Goal: Check status: Check status

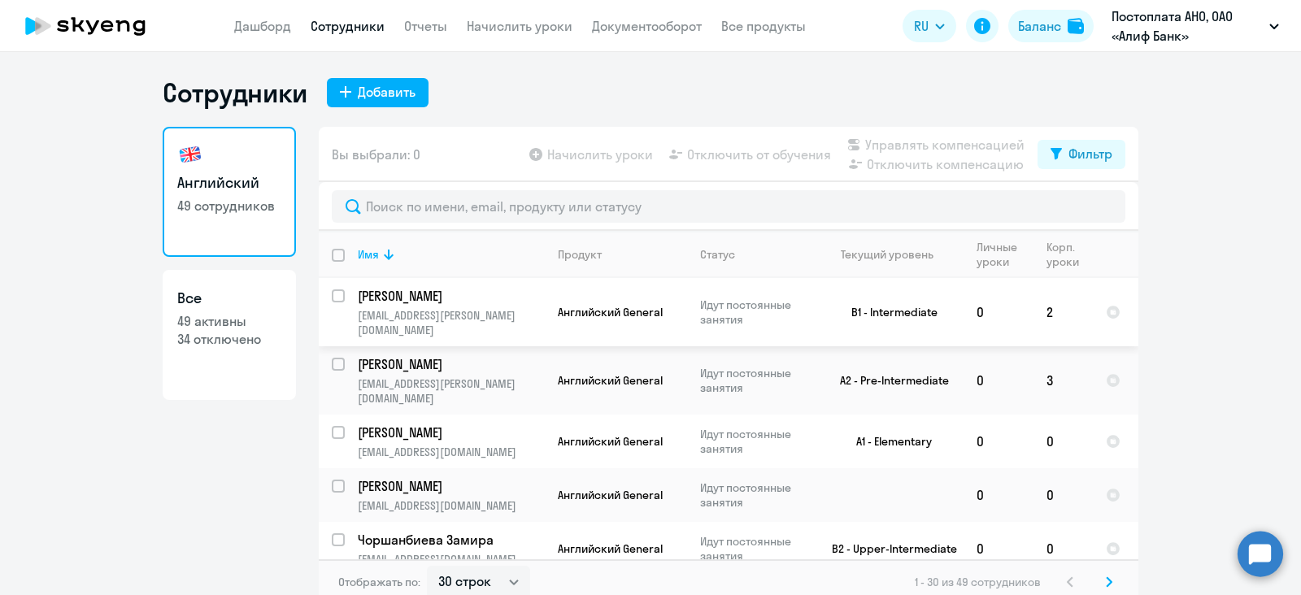
select select "30"
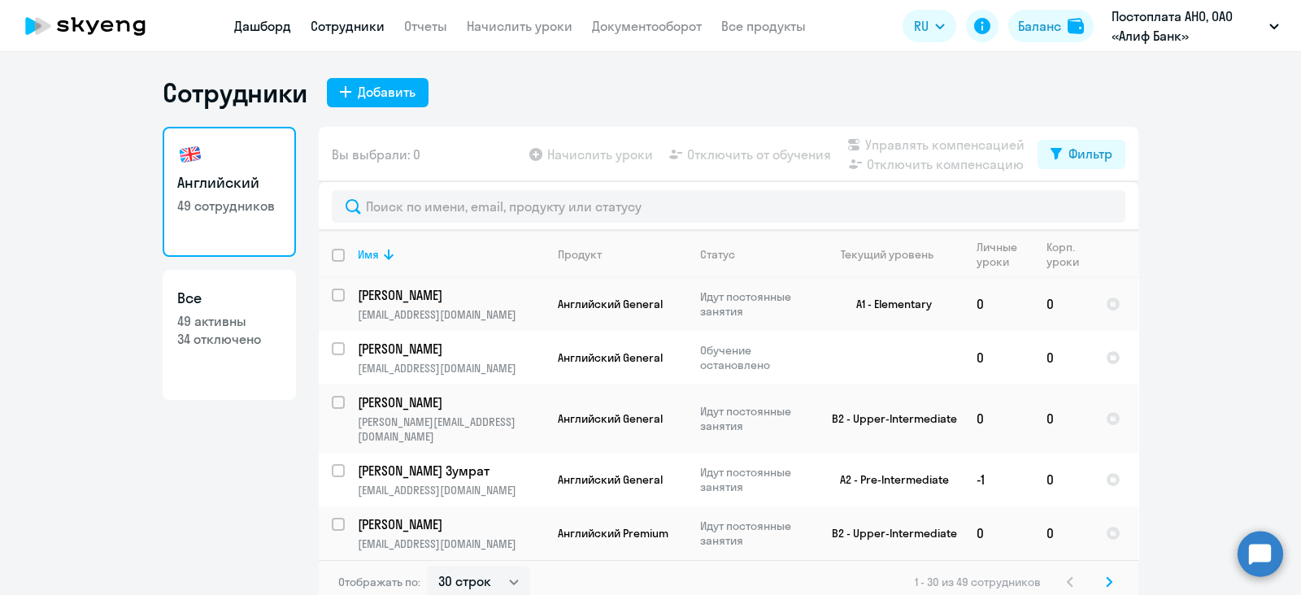
click at [242, 24] on link "Дашборд" at bounding box center [262, 26] width 57 height 16
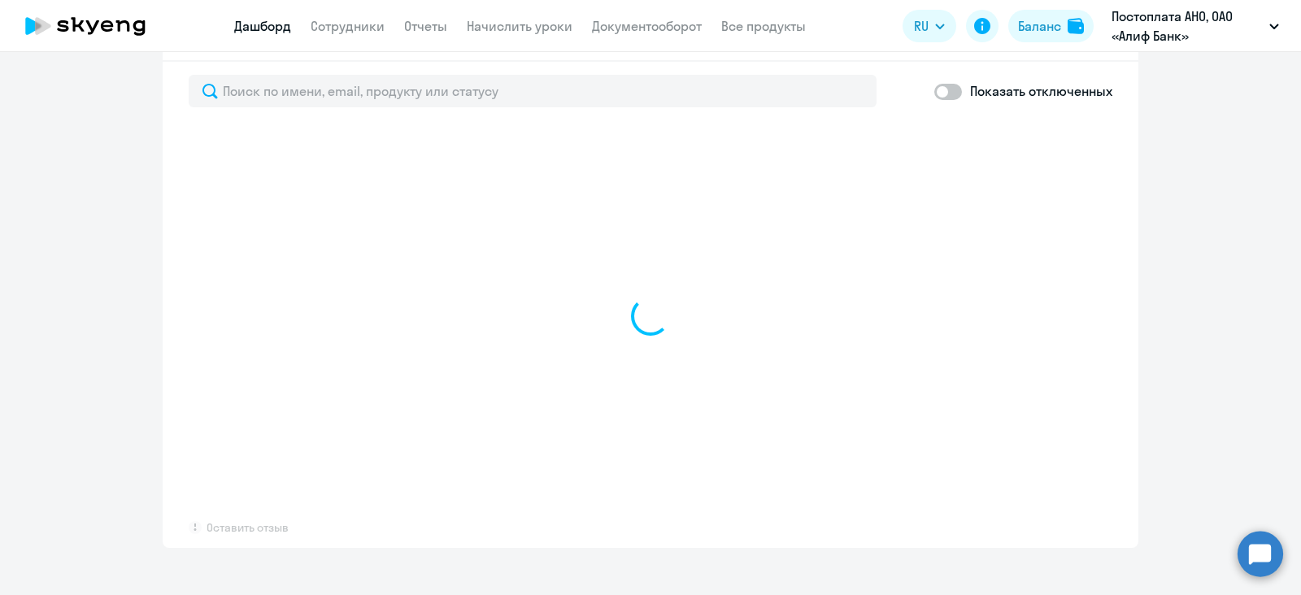
scroll to position [915, 0]
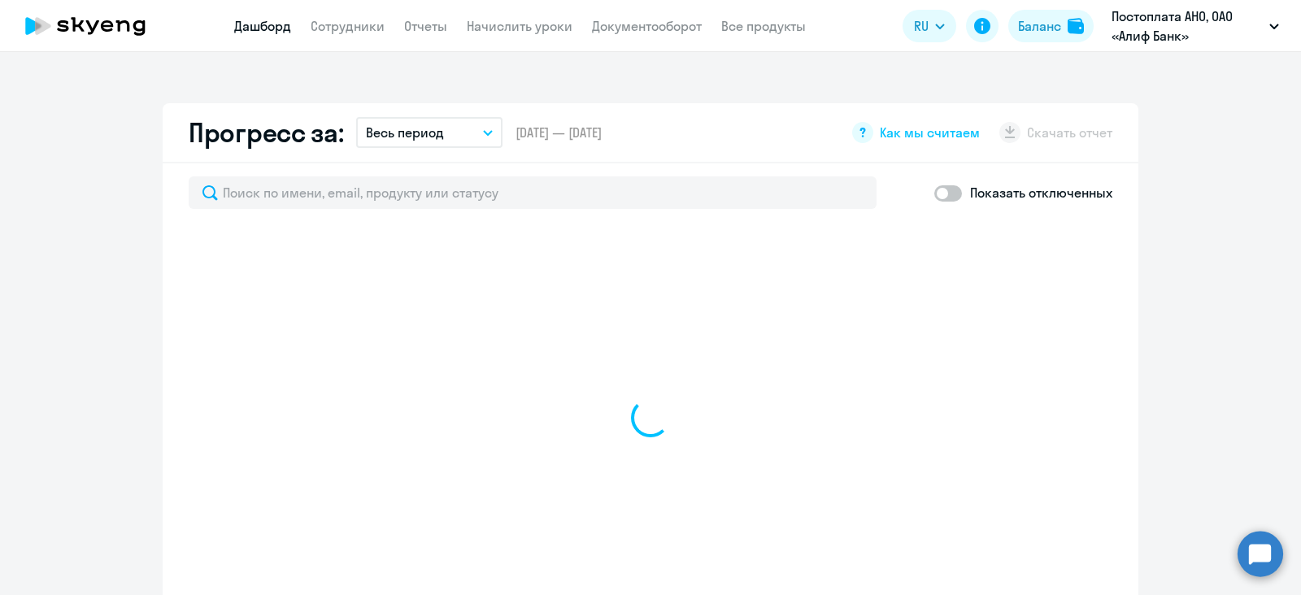
click at [471, 117] on button "Весь период" at bounding box center [429, 132] width 146 height 31
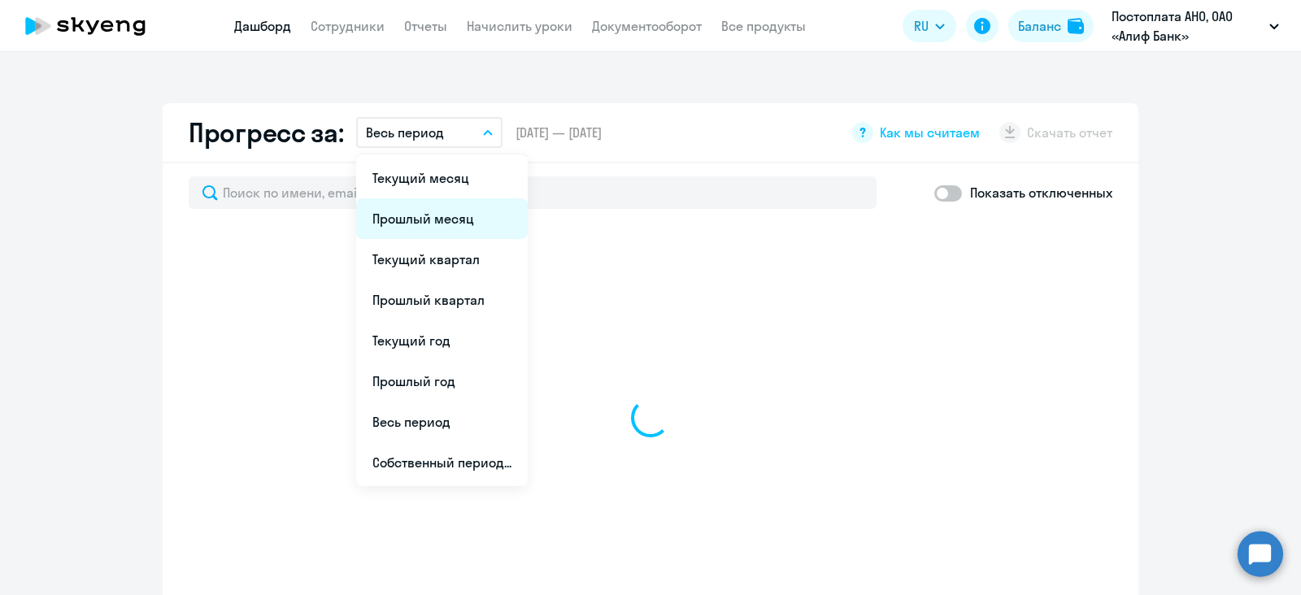
select select "30"
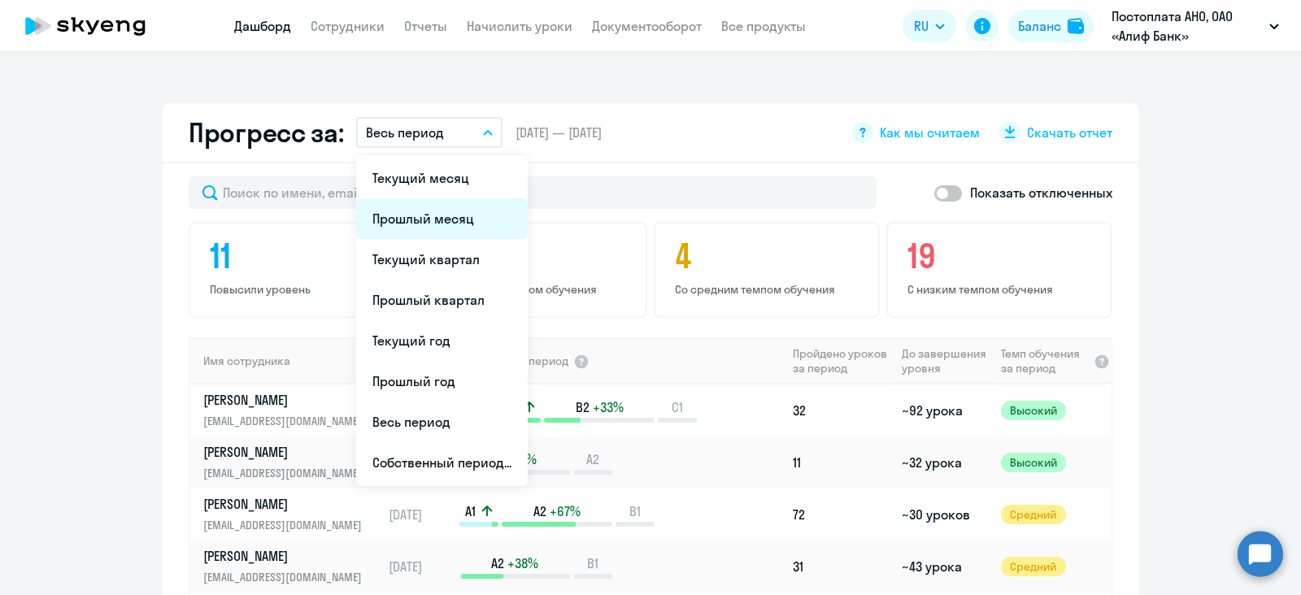
click at [443, 198] on li "Прошлый месяц" at bounding box center [442, 218] width 172 height 41
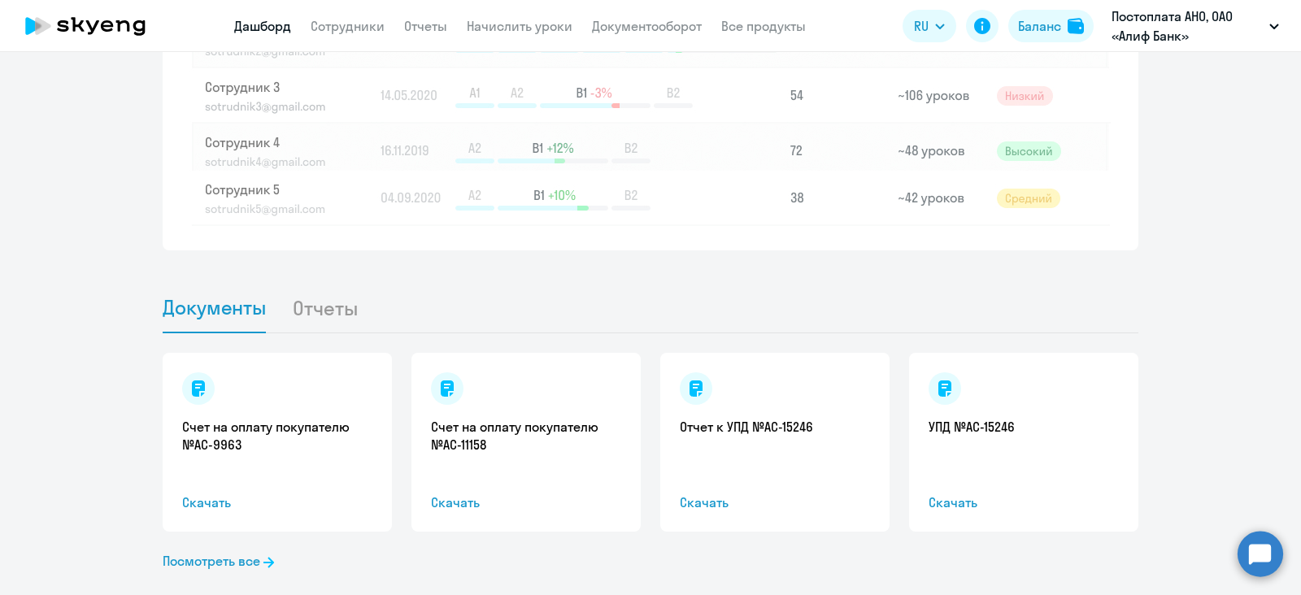
scroll to position [1321, 0]
